Goal: Information Seeking & Learning: Learn about a topic

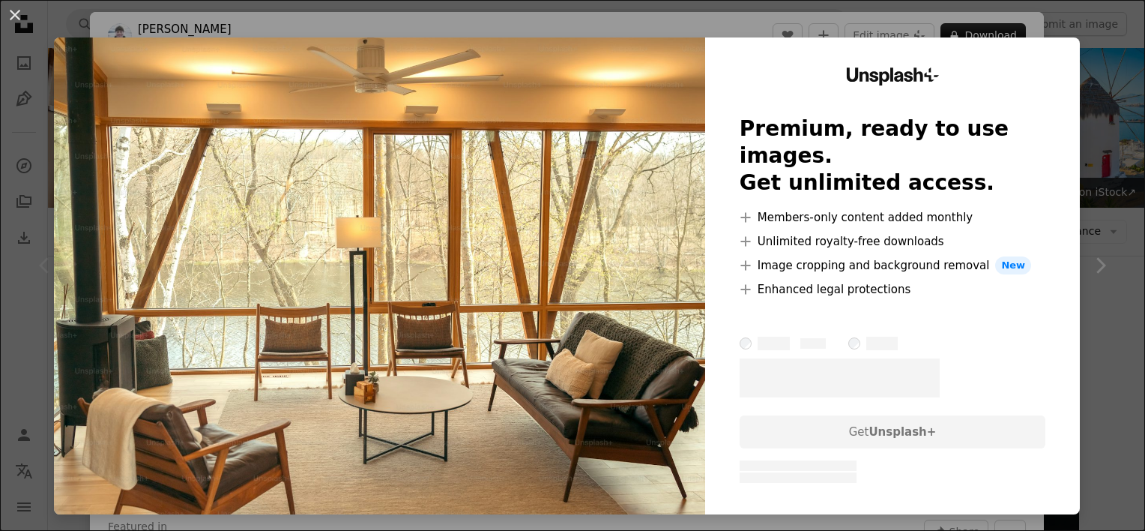
scroll to position [303, 0]
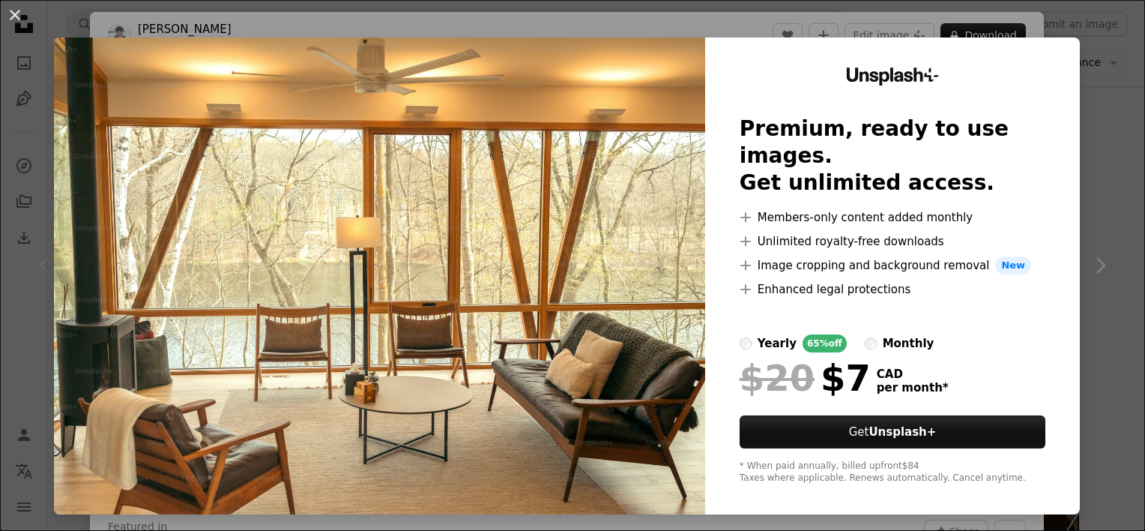
click at [1088, 221] on div "An X shape Unsplash+ Premium, ready to use images. Get unlimited access. A plus…" at bounding box center [572, 265] width 1145 height 531
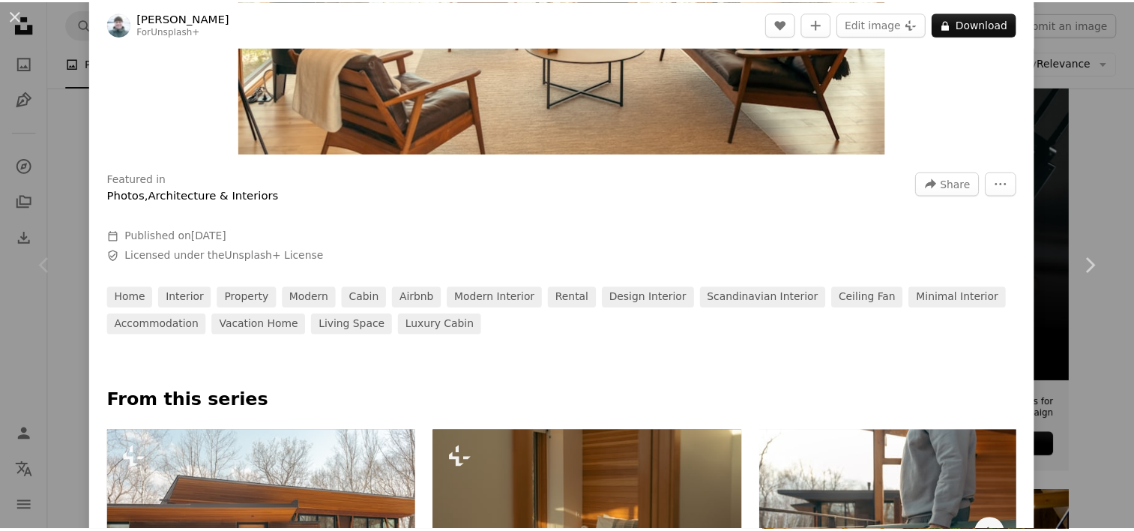
scroll to position [350, 0]
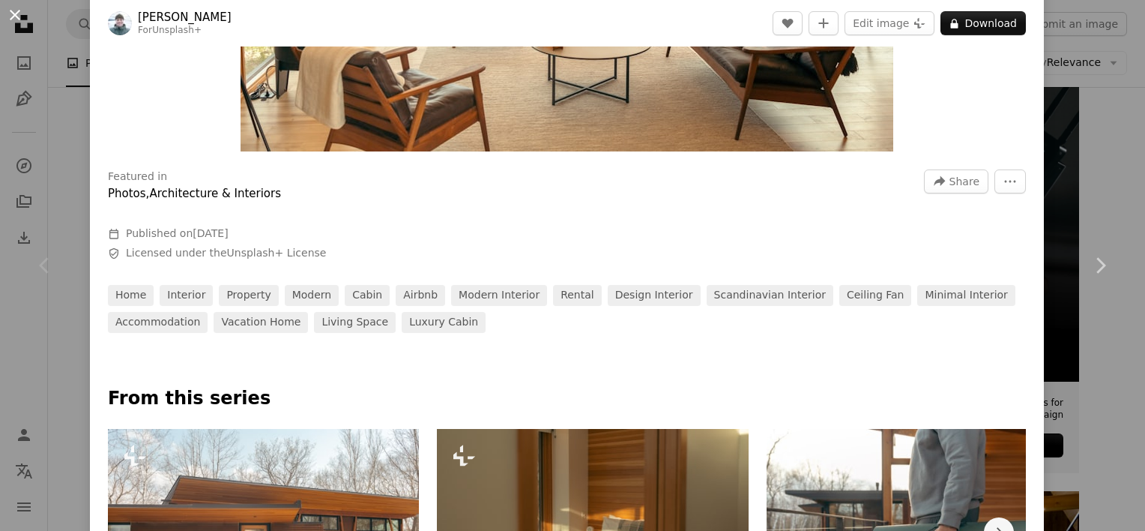
click at [17, 12] on button "An X shape" at bounding box center [15, 15] width 18 height 18
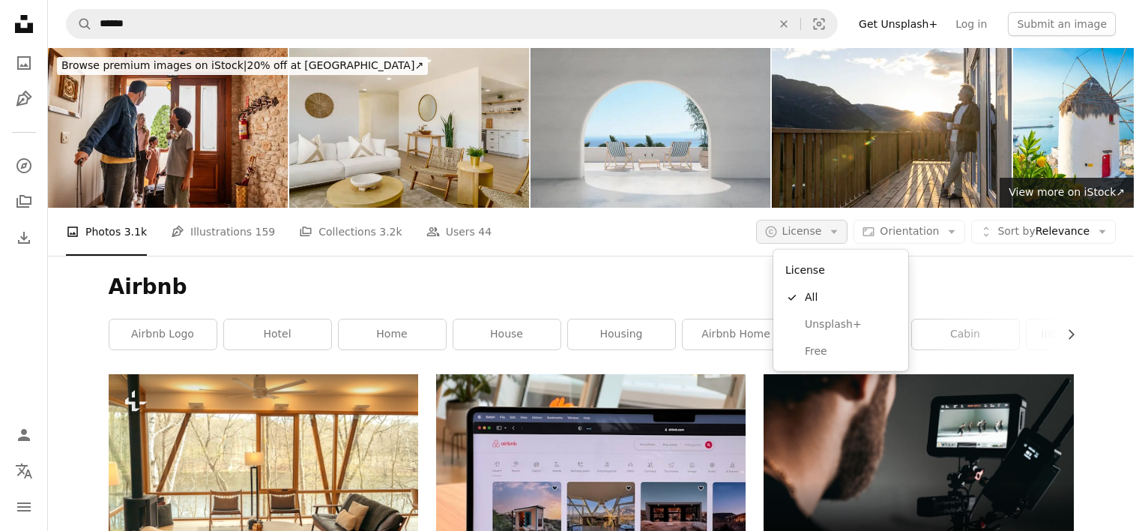
click at [841, 226] on icon "Arrow down" at bounding box center [833, 231] width 13 height 13
click at [808, 349] on span "Free" at bounding box center [850, 351] width 91 height 15
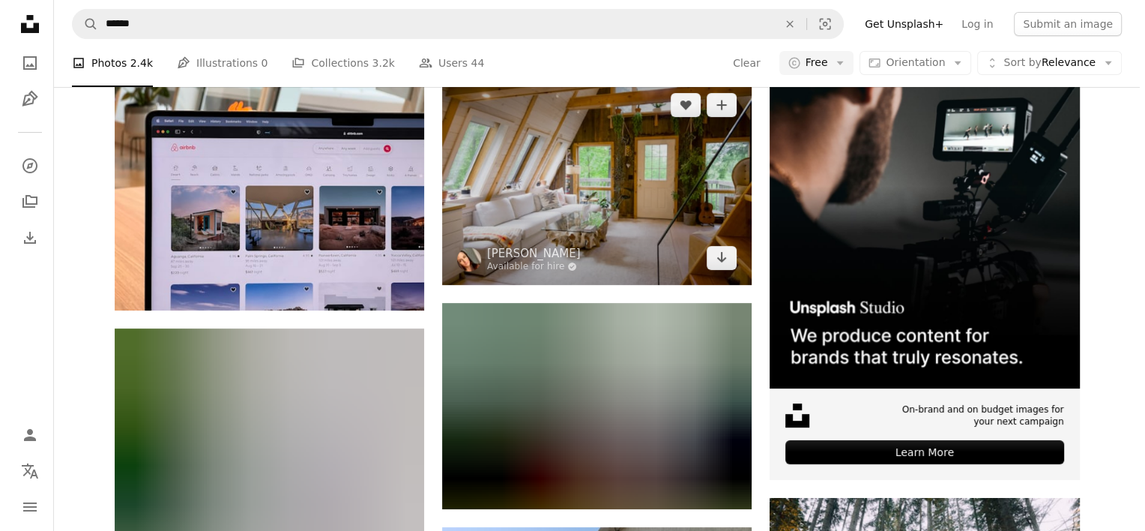
scroll to position [297, 0]
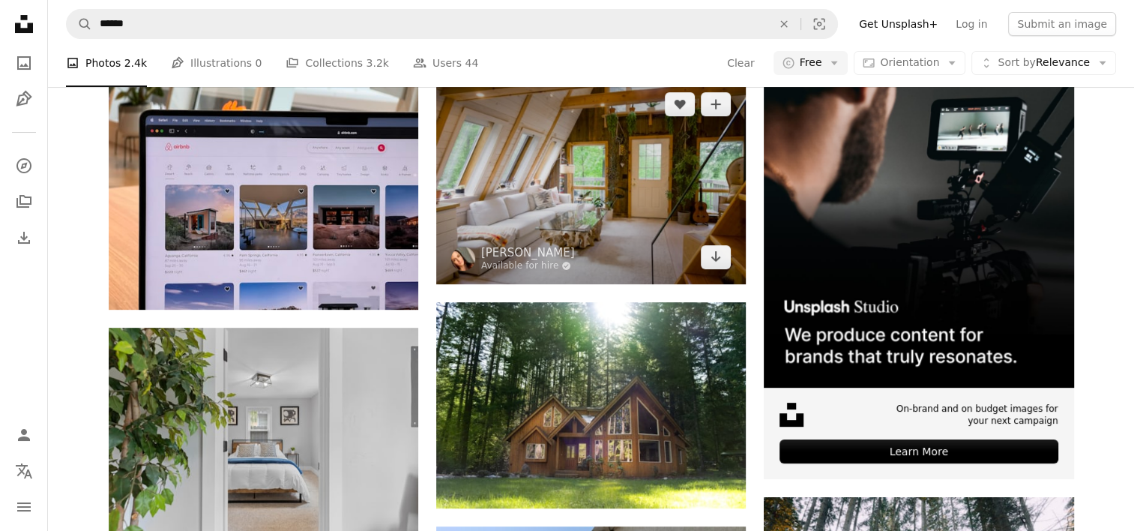
click at [594, 225] on img at bounding box center [591, 180] width 310 height 206
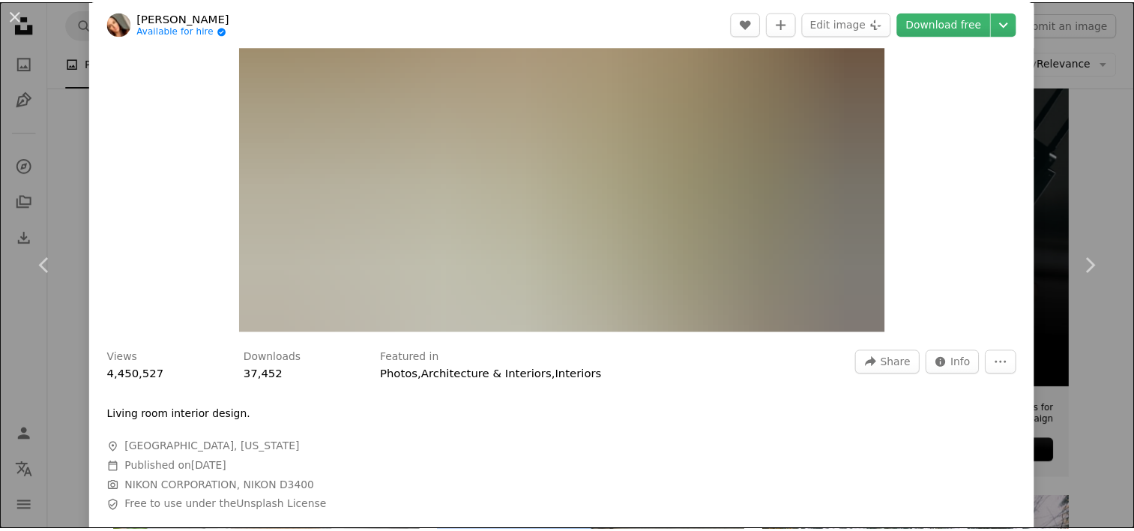
scroll to position [172, 0]
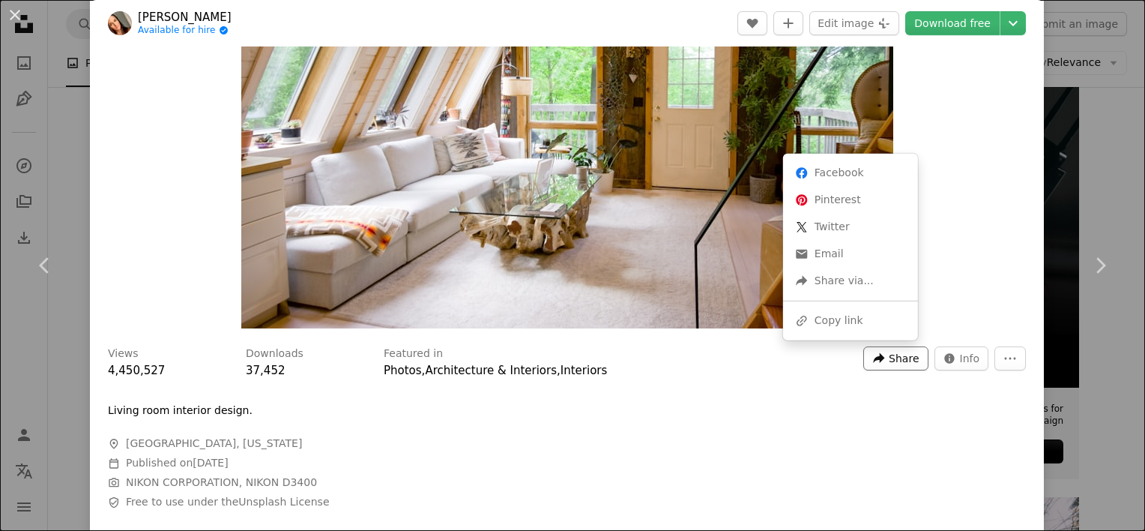
click at [877, 353] on icon "A forward-right arrow" at bounding box center [878, 357] width 13 height 13
click at [827, 306] on div "Facebook icon Facebook Pinterest icon Pinterest X (formerly Twitter) icon Twitt…" at bounding box center [850, 247] width 135 height 187
click at [825, 320] on div "A URL sharing icon (chains) Copy link" at bounding box center [850, 320] width 123 height 27
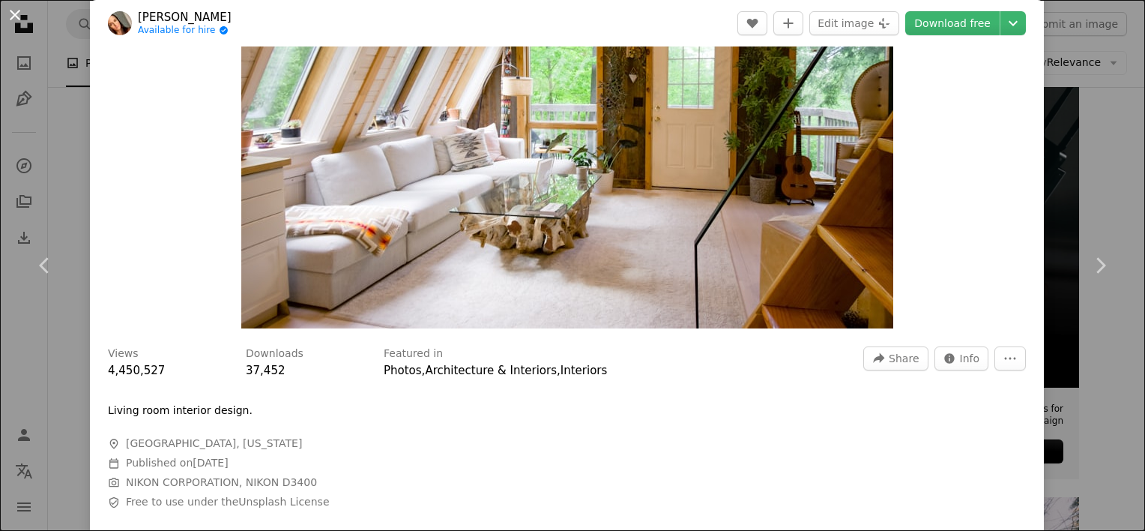
click at [13, 10] on button "An X shape" at bounding box center [15, 15] width 18 height 18
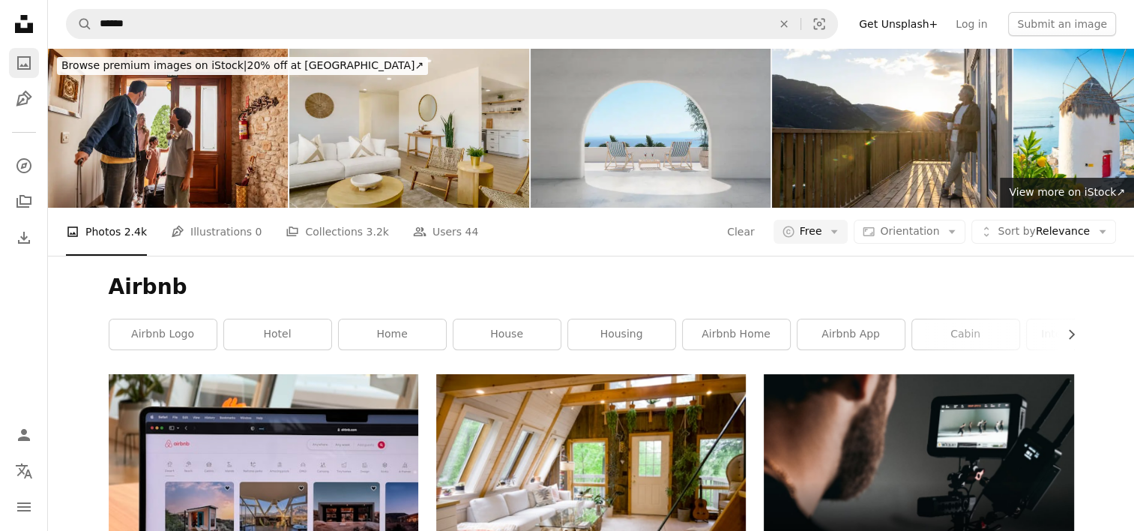
click at [30, 58] on icon "A photo" at bounding box center [24, 63] width 18 height 18
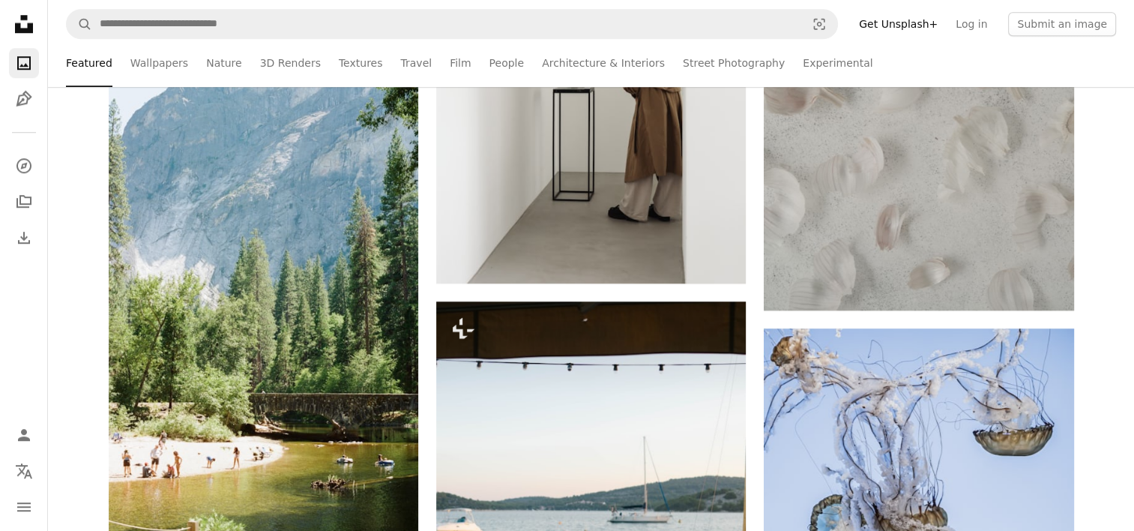
scroll to position [1280, 0]
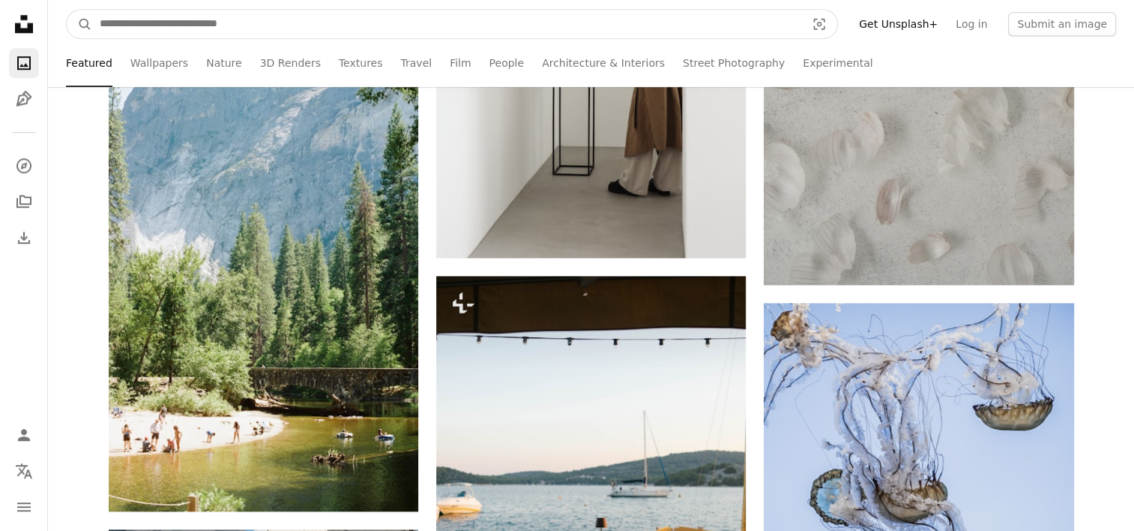
click at [409, 23] on input "Find visuals sitewide" at bounding box center [446, 24] width 709 height 28
type input "******"
click at [67, 10] on button "A magnifying glass" at bounding box center [79, 24] width 25 height 28
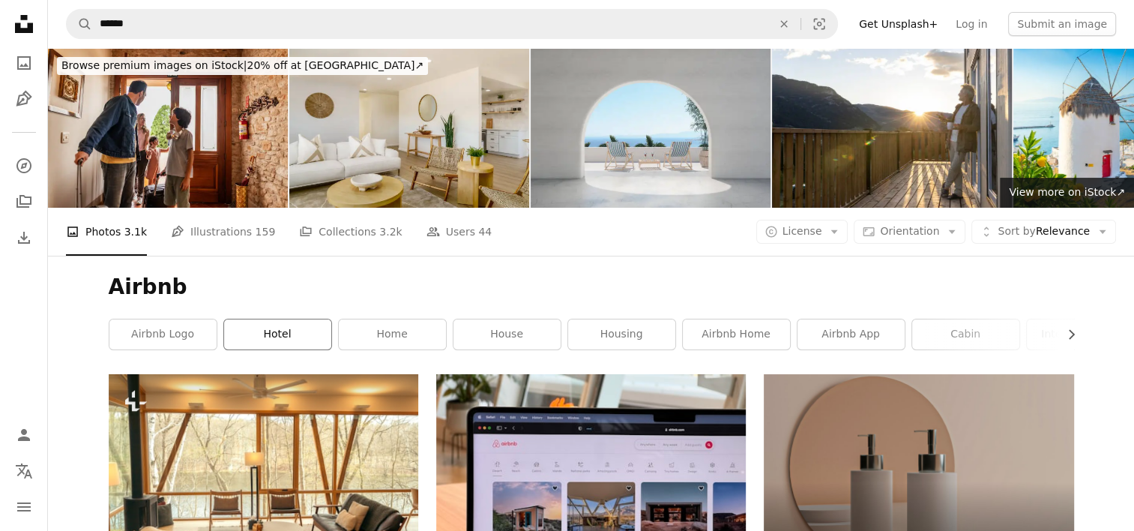
click at [273, 342] on link "hotel" at bounding box center [277, 334] width 107 height 30
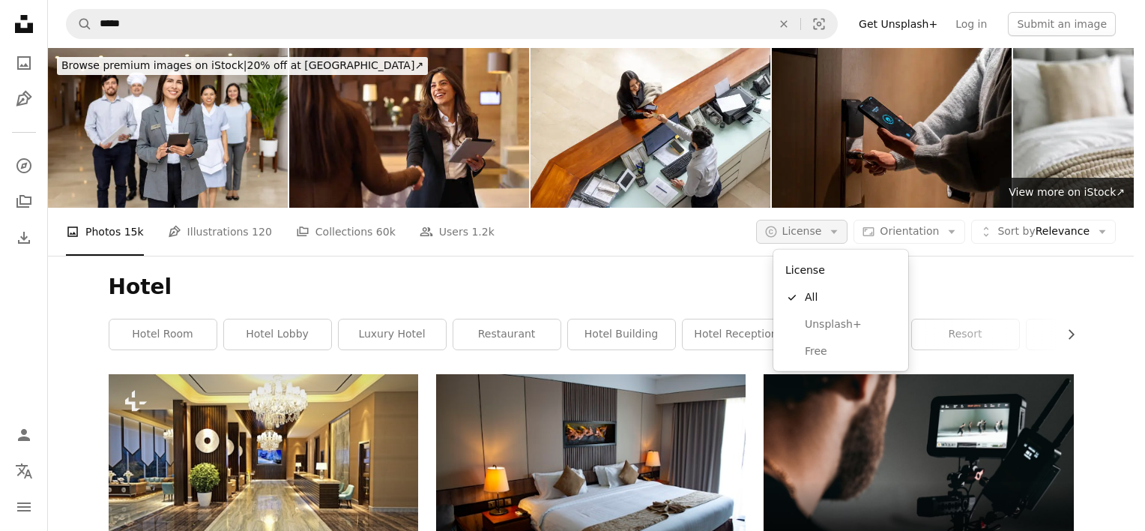
click at [818, 225] on span "License" at bounding box center [802, 231] width 40 height 12
click at [815, 354] on span "Free" at bounding box center [850, 351] width 91 height 15
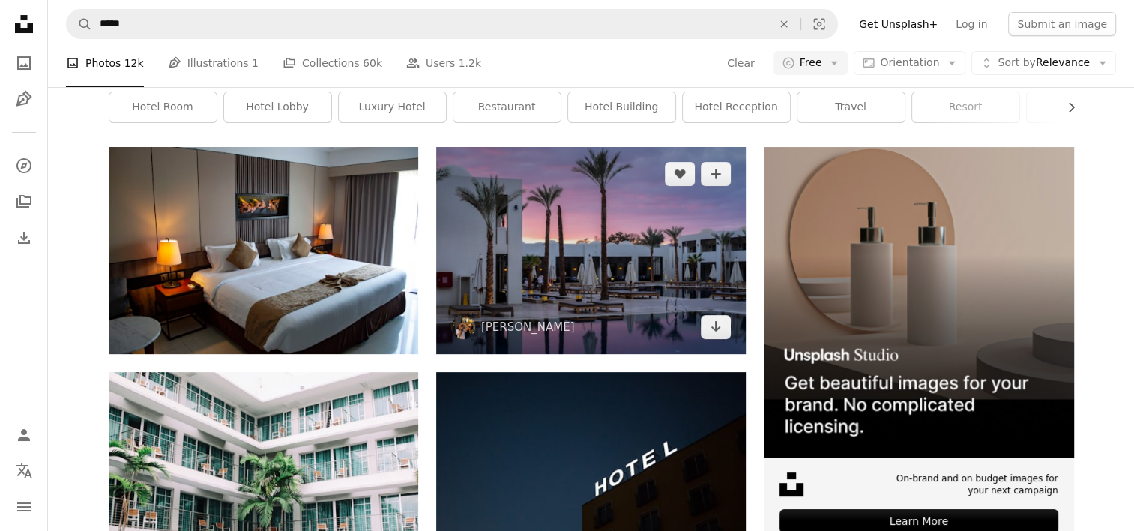
scroll to position [228, 0]
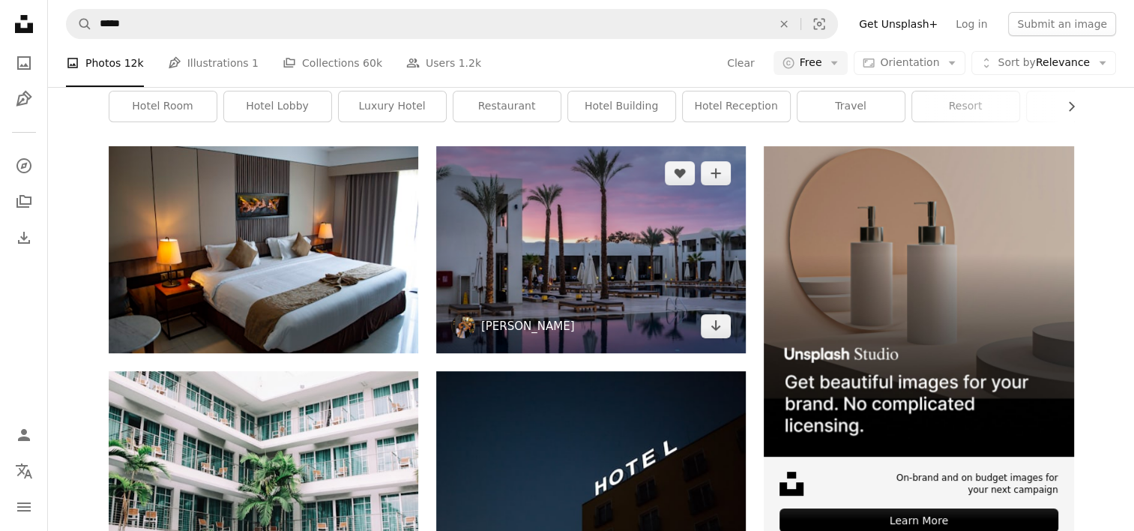
click at [532, 321] on link "[PERSON_NAME]" at bounding box center [528, 325] width 94 height 15
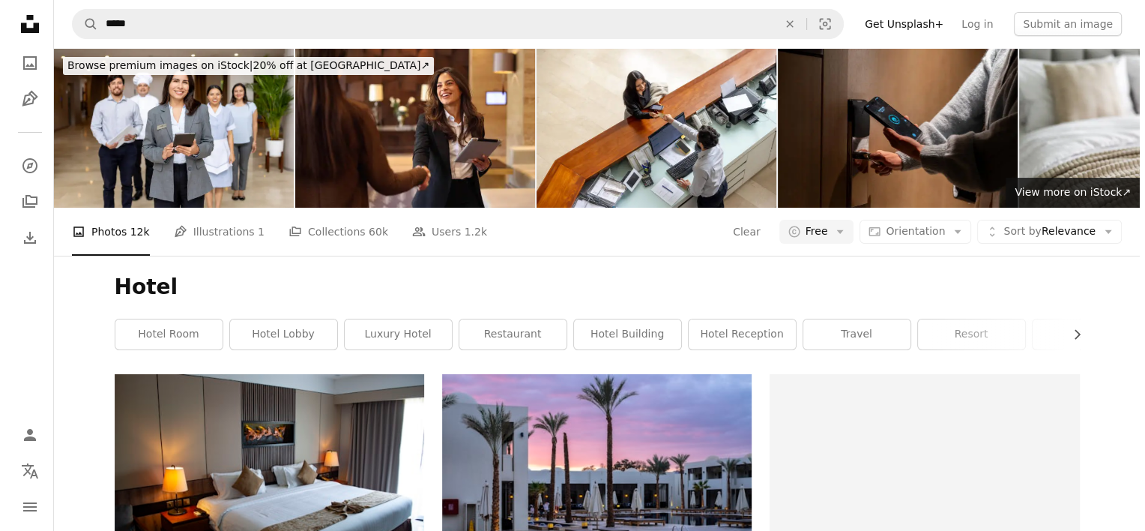
scroll to position [228, 0]
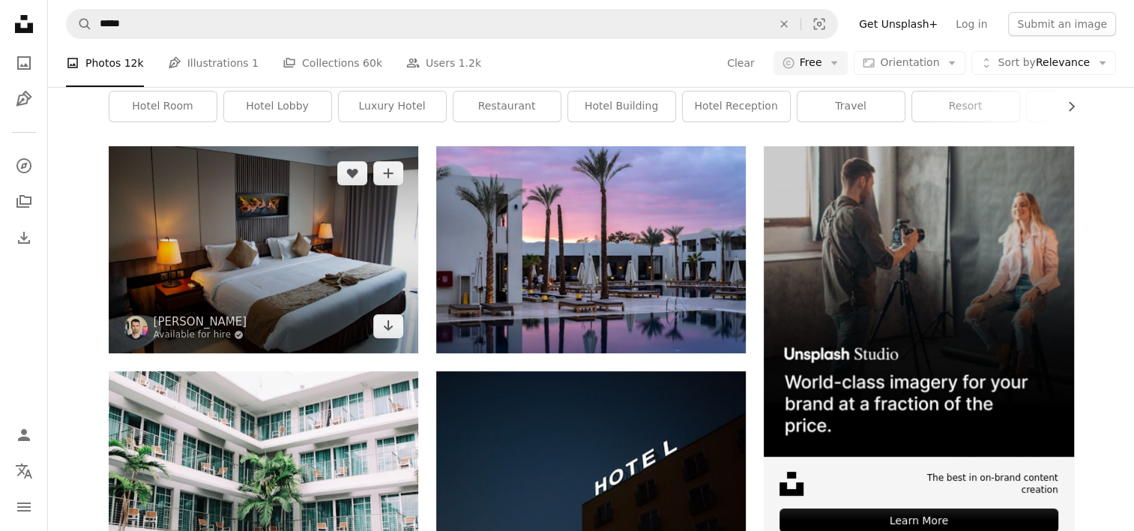
click at [310, 227] on img at bounding box center [264, 249] width 310 height 206
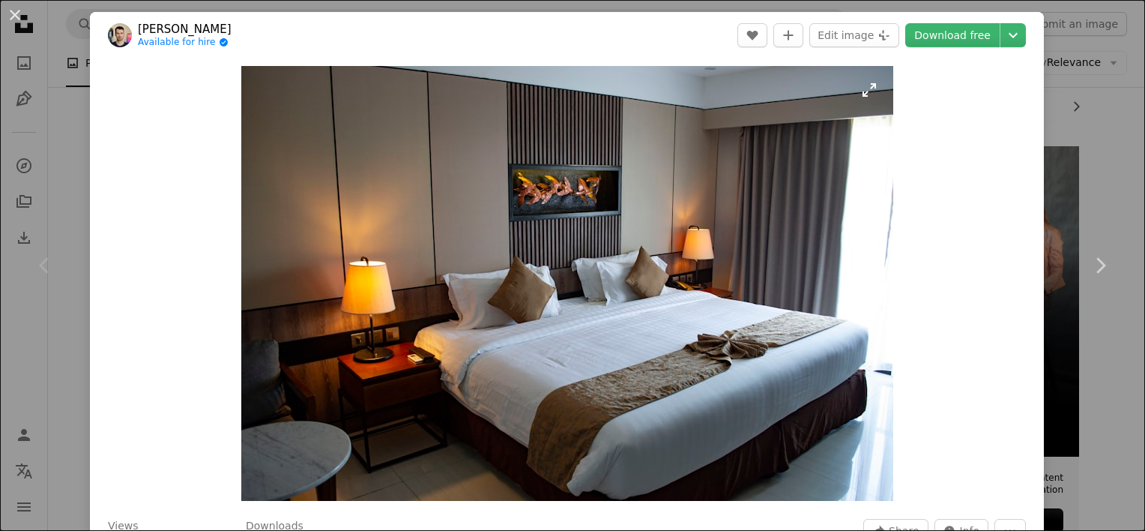
click at [450, 244] on img "Zoom in on this image" at bounding box center [567, 283] width 652 height 435
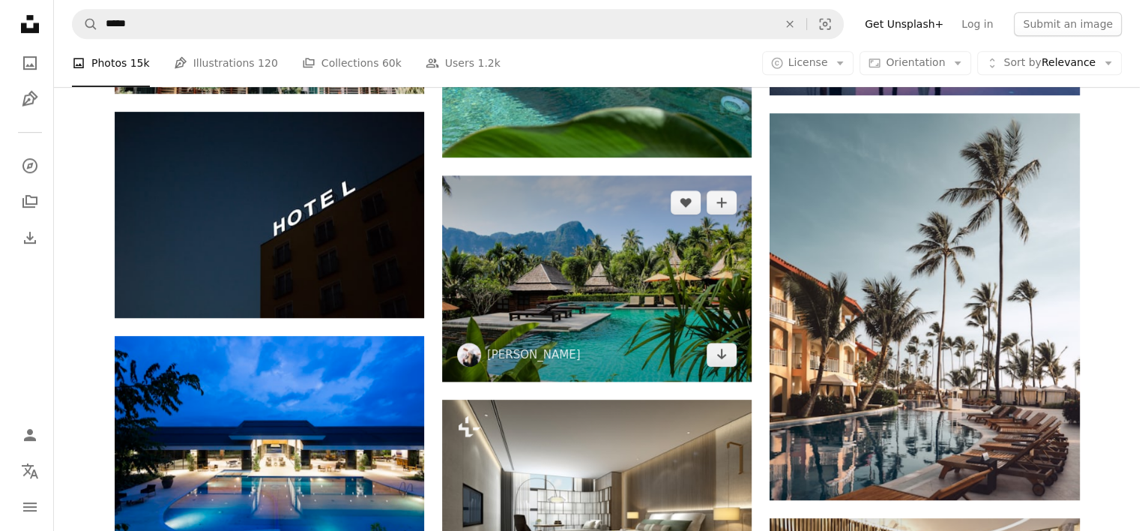
scroll to position [905, 0]
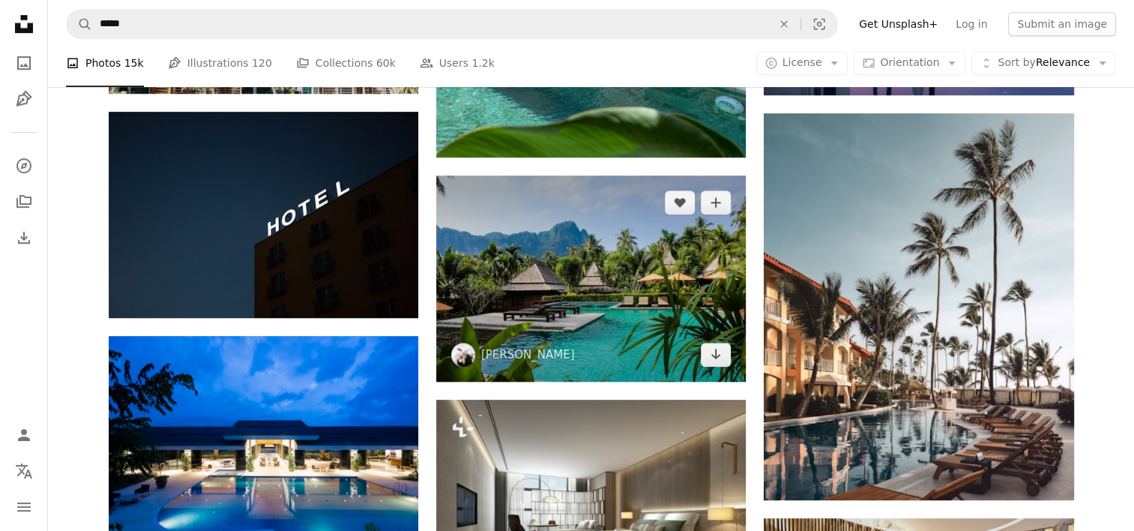
click at [543, 292] on img at bounding box center [591, 278] width 310 height 206
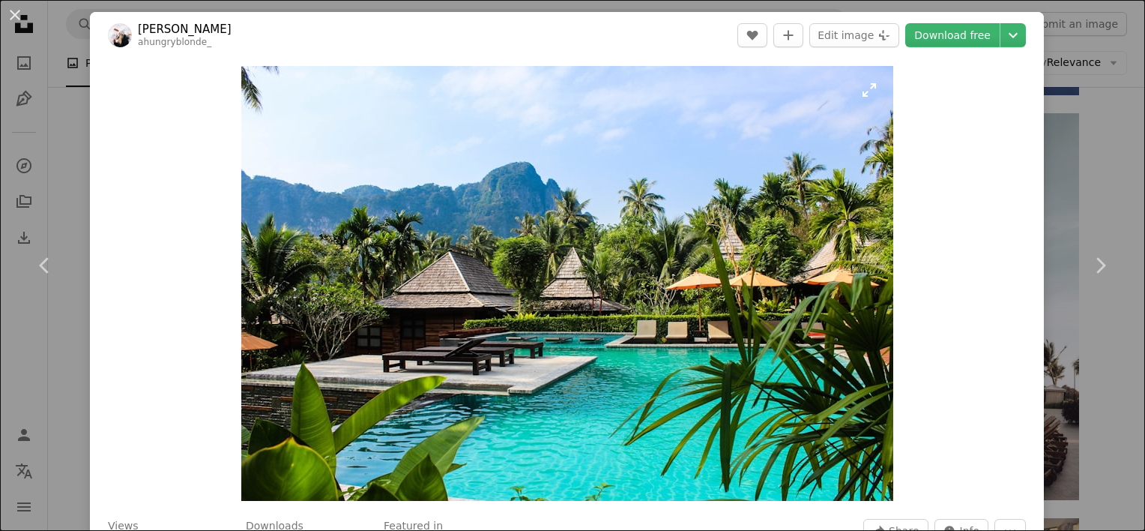
click at [543, 292] on img "Zoom in on this image" at bounding box center [567, 283] width 652 height 435
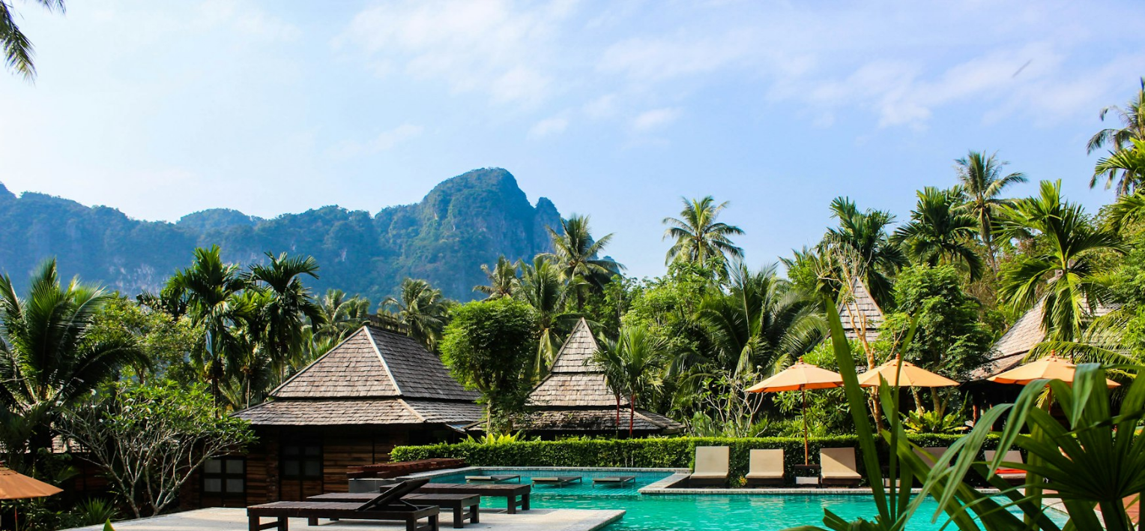
scroll to position [109, 0]
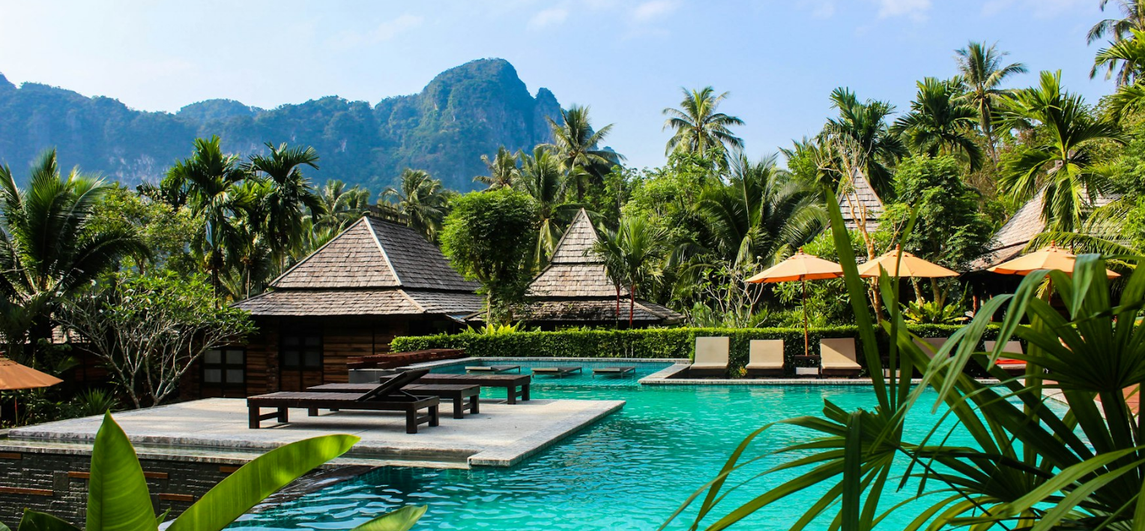
click at [543, 292] on img "Zoom out on this image" at bounding box center [572, 272] width 1147 height 764
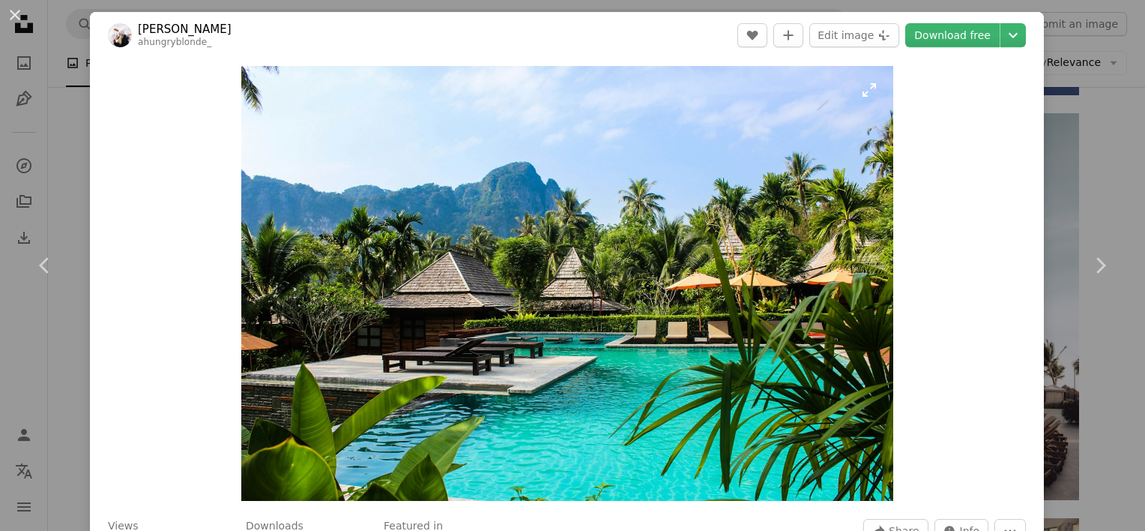
click at [543, 292] on img "Zoom in on this image" at bounding box center [567, 283] width 652 height 435
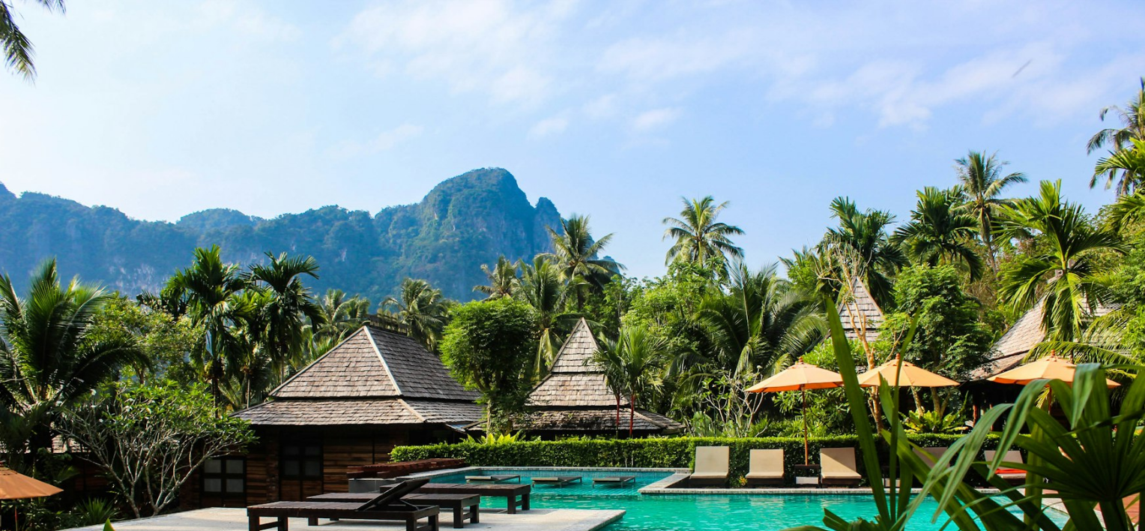
click at [543, 292] on img "Zoom out on this image" at bounding box center [572, 381] width 1147 height 764
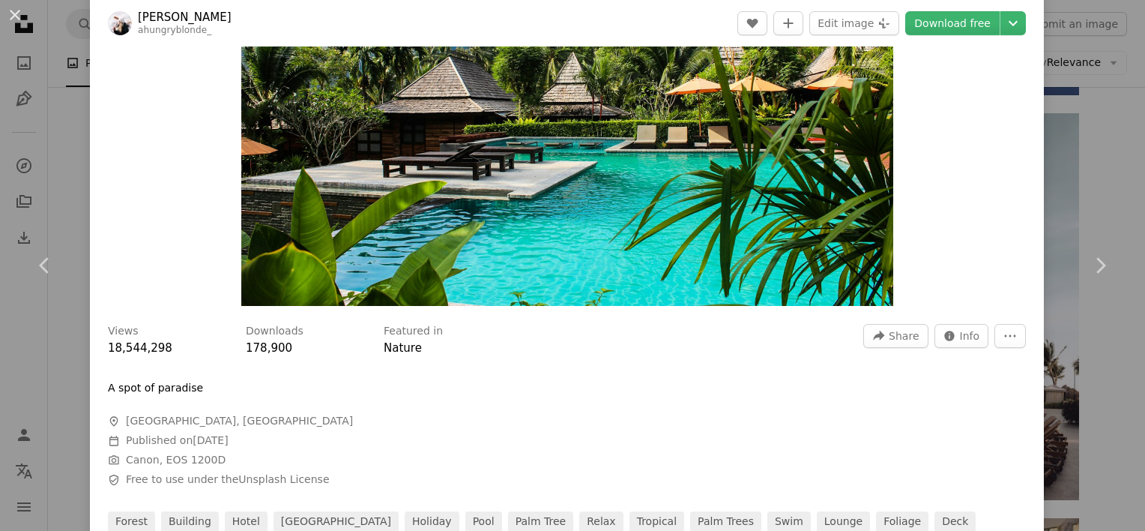
scroll to position [197, 0]
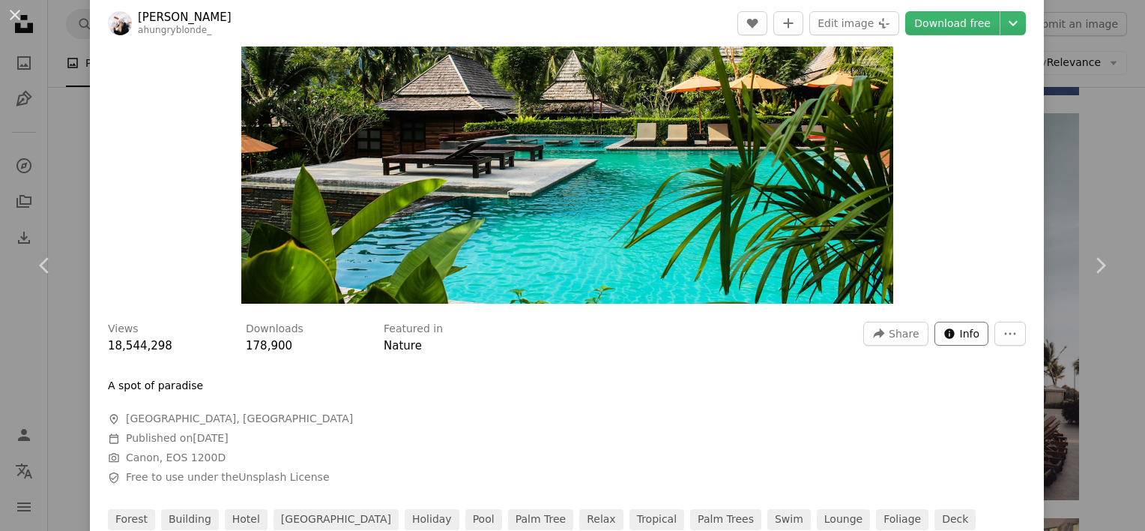
click at [943, 332] on icon "Info icon" at bounding box center [949, 333] width 12 height 12
click at [1003, 334] on icon "More Actions" at bounding box center [1009, 333] width 13 height 13
click at [566, 137] on img "Zoom in on this image" at bounding box center [567, 86] width 652 height 435
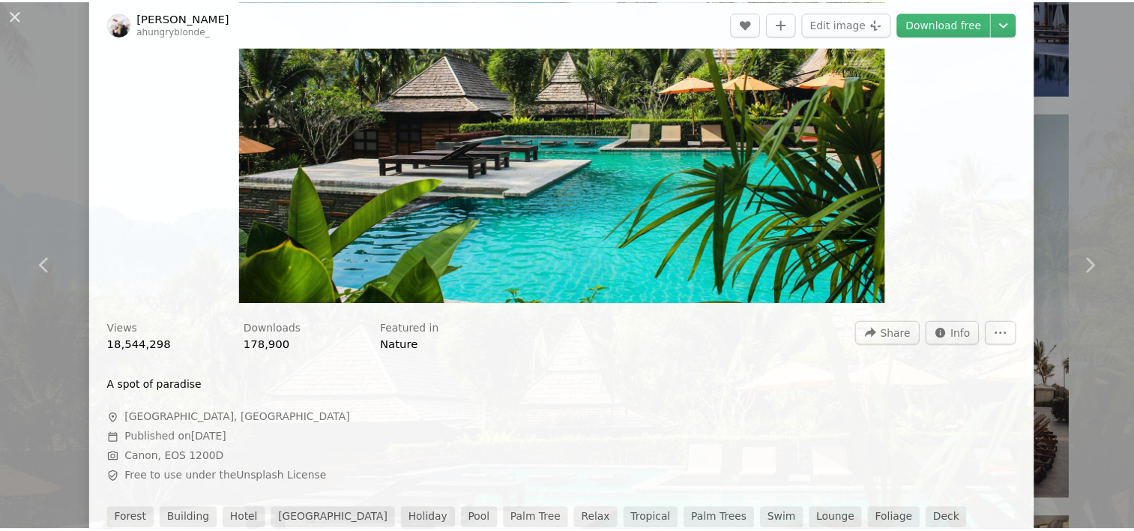
scroll to position [109, 0]
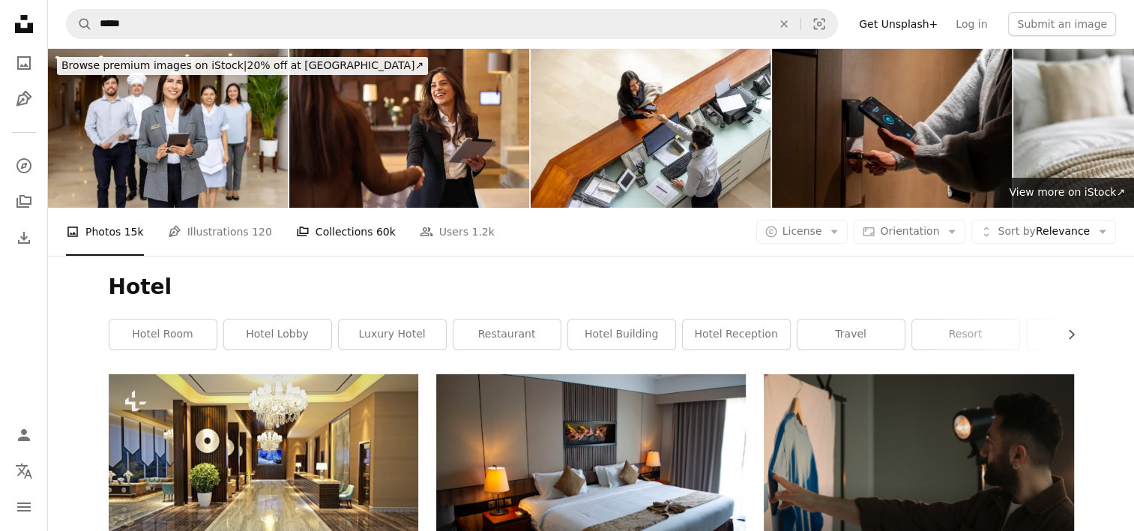
click at [307, 226] on link "A stack of folders Collections 60k" at bounding box center [346, 232] width 100 height 48
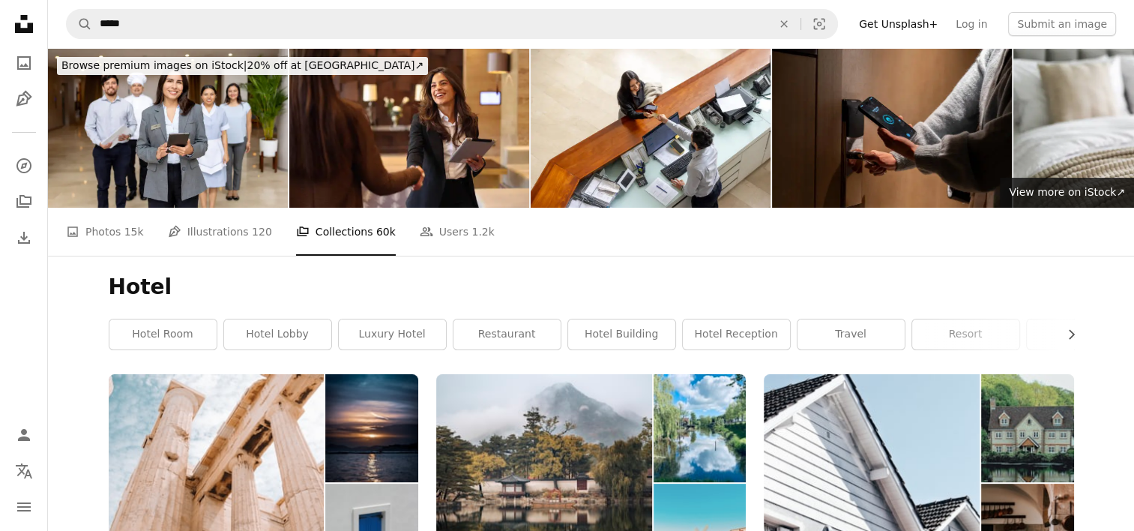
click at [22, 22] on icon "Unsplash logo Unsplash Home" at bounding box center [24, 24] width 30 height 30
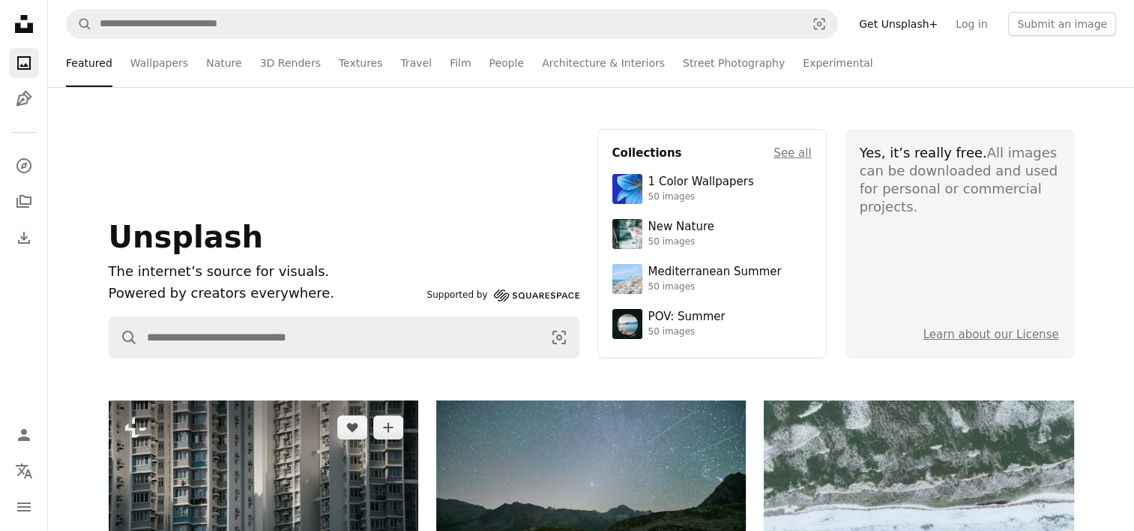
click at [277, 423] on img at bounding box center [264, 500] width 310 height 201
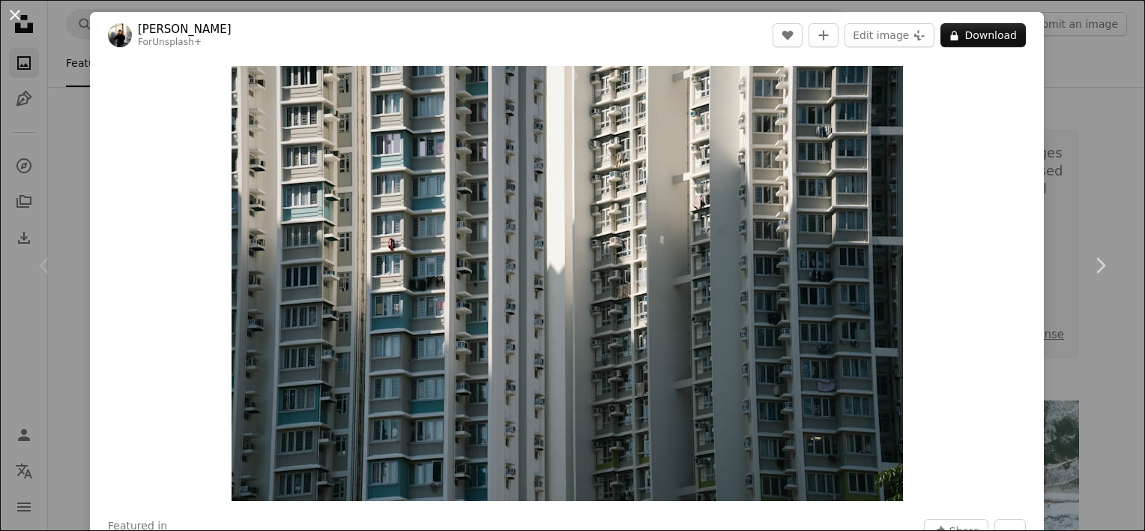
click at [10, 17] on button "An X shape" at bounding box center [15, 15] width 18 height 18
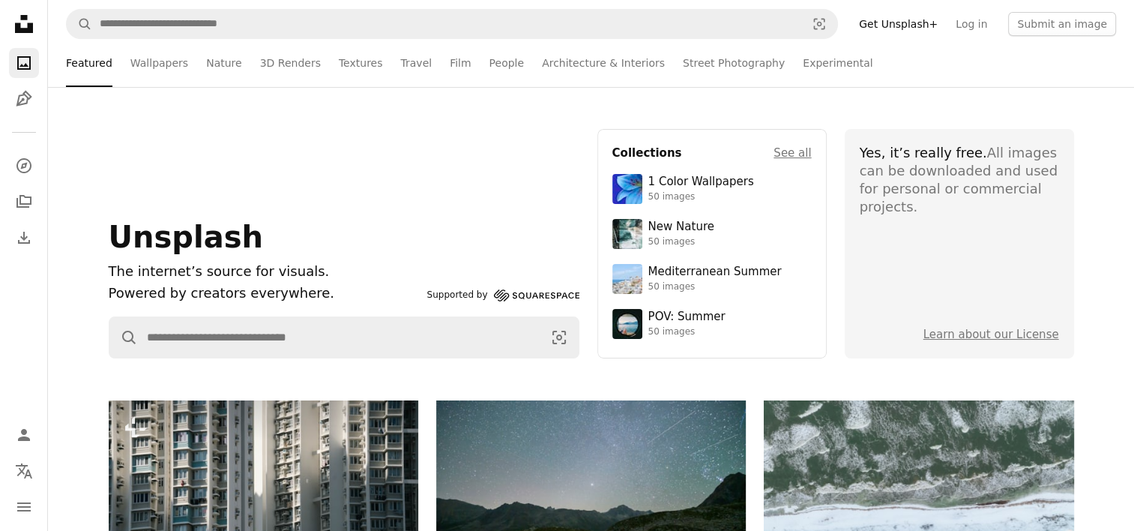
scroll to position [1280, 0]
